Goal: Information Seeking & Learning: Check status

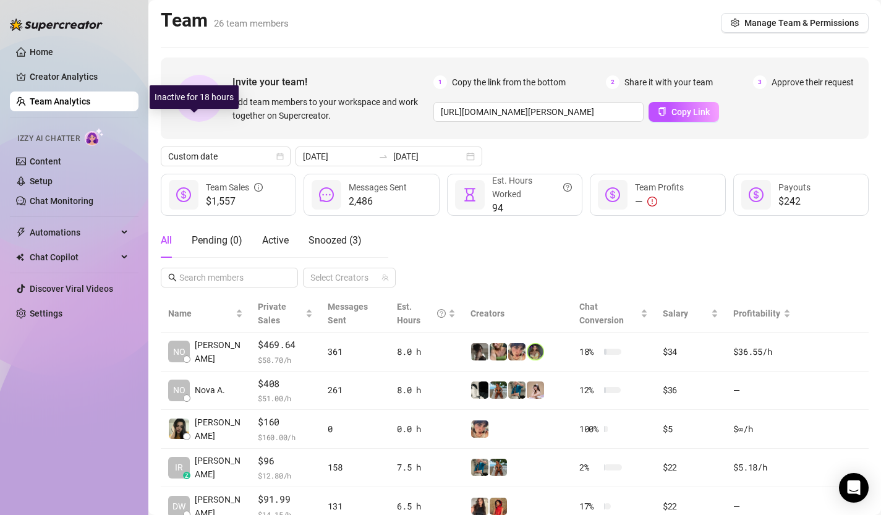
scroll to position [224, 0]
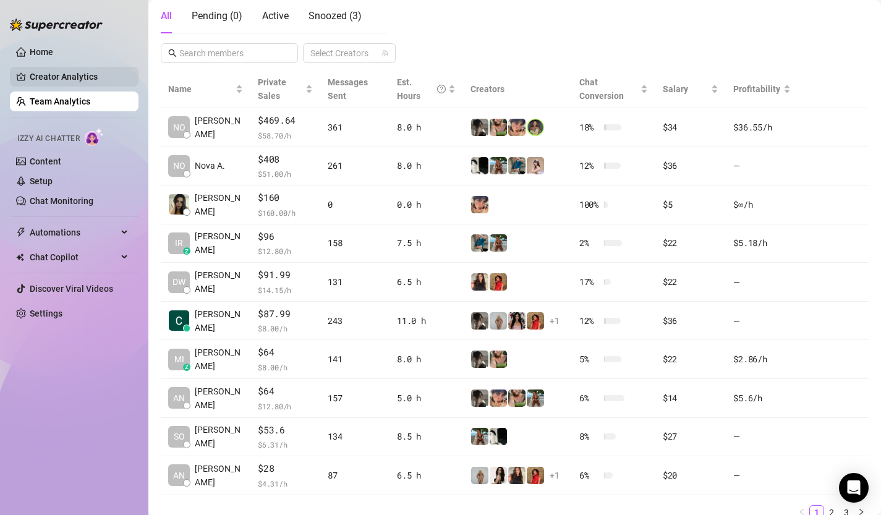
click at [58, 71] on link "Creator Analytics" at bounding box center [79, 77] width 99 height 20
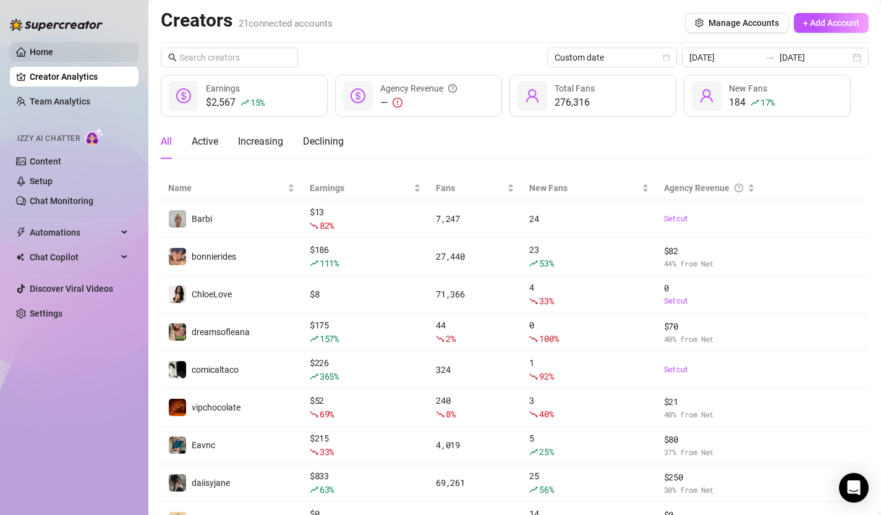
click at [43, 48] on link "Home" at bounding box center [41, 52] width 23 height 10
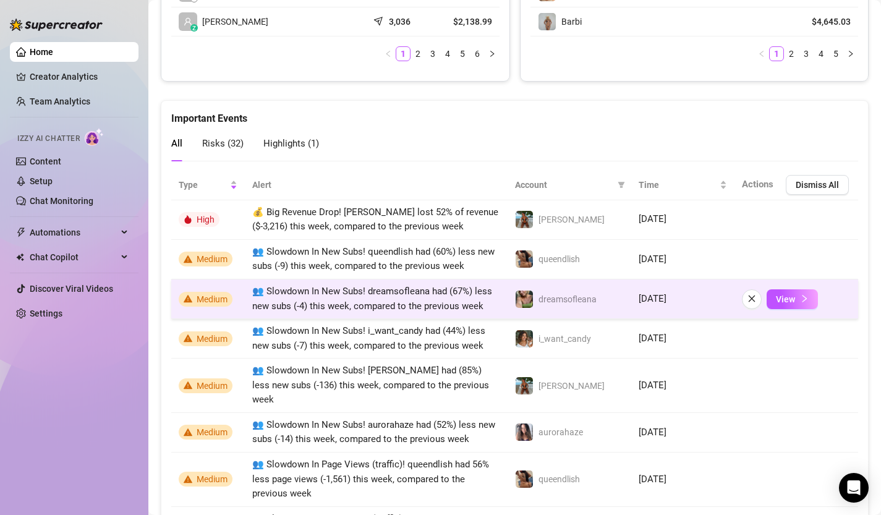
scroll to position [770, 0]
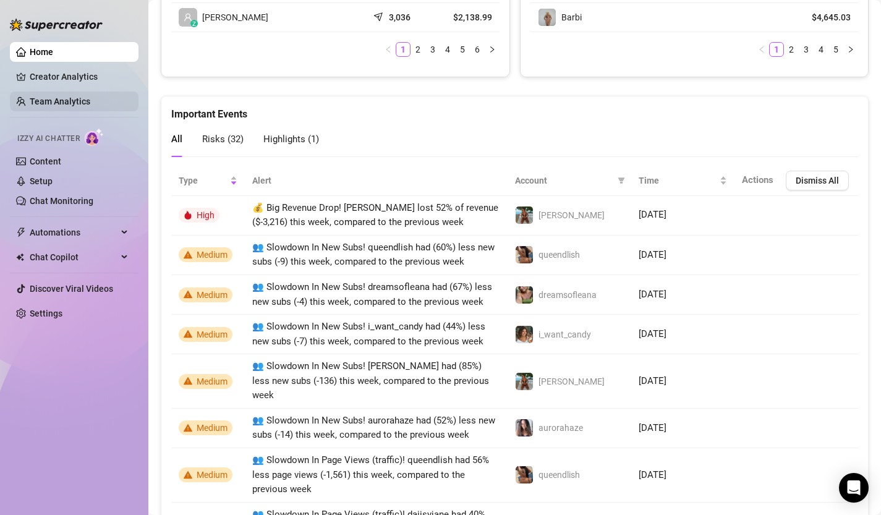
click at [55, 99] on link "Team Analytics" at bounding box center [60, 101] width 61 height 10
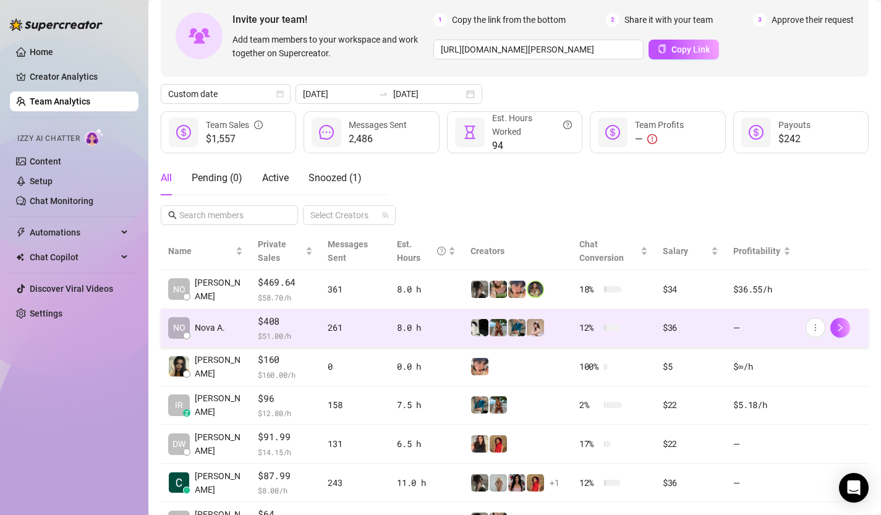
scroll to position [92, 0]
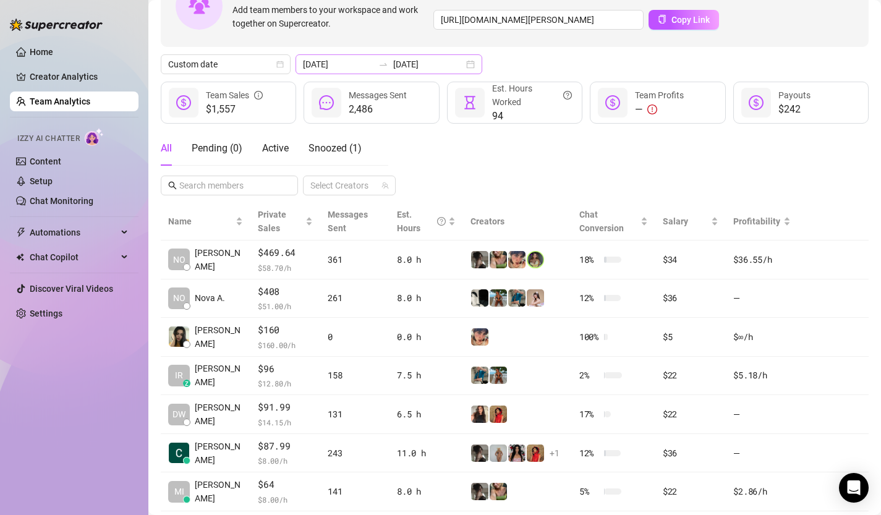
click at [442, 64] on div "[DATE] [DATE]" at bounding box center [388, 64] width 187 height 20
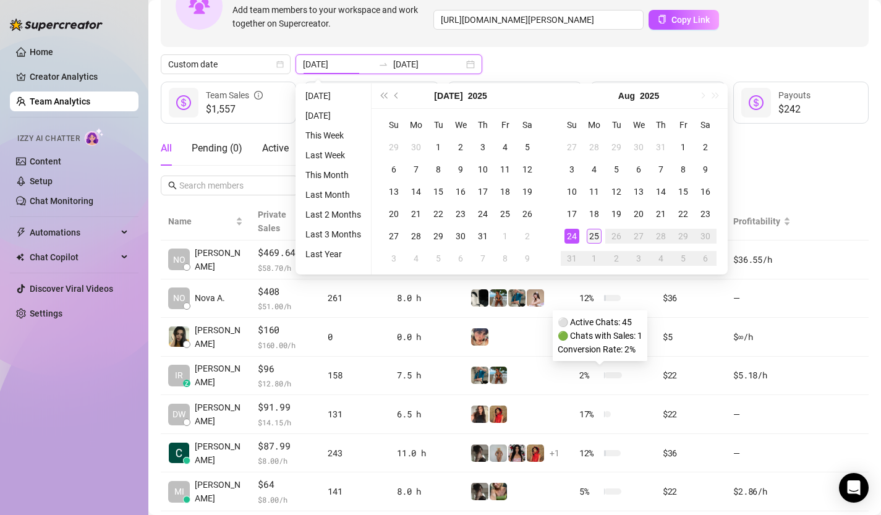
type input "[DATE]"
click at [595, 231] on div "25" at bounding box center [593, 236] width 15 height 15
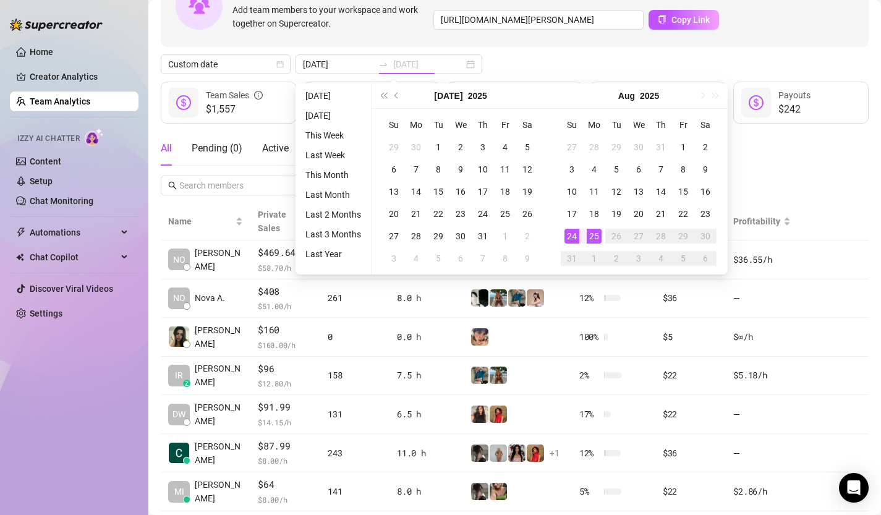
click at [595, 234] on div "25" at bounding box center [593, 236] width 15 height 15
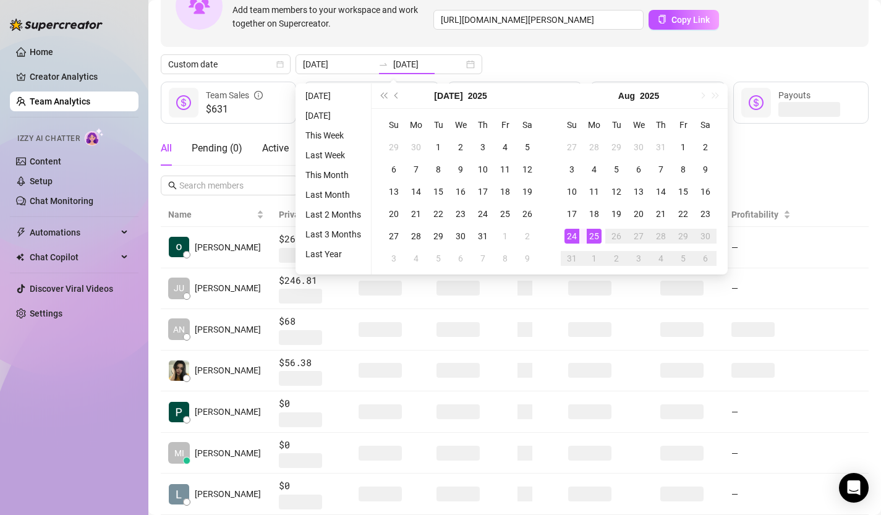
type input "[DATE]"
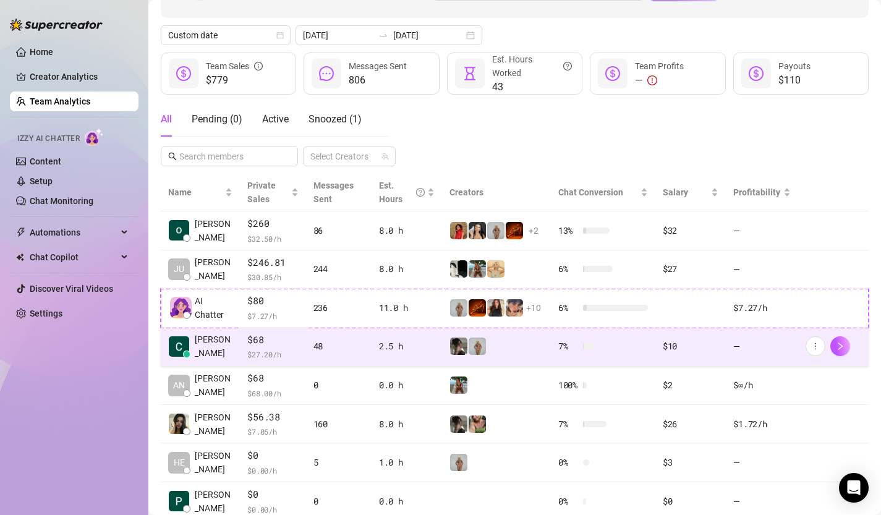
scroll to position [112, 0]
